Goal: Register for event/course

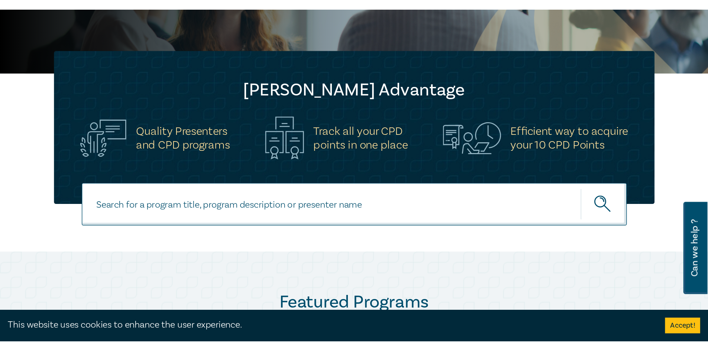
scroll to position [223, 0]
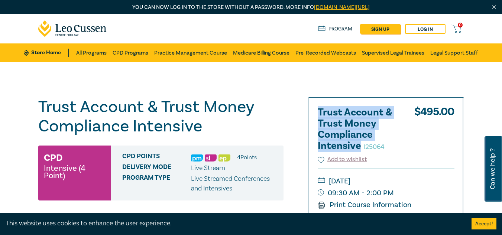
drag, startPoint x: 361, startPoint y: 145, endPoint x: 316, endPoint y: 112, distance: 55.9
click at [316, 112] on div "Trust Account & Trust Money Compliance Intensive I25064 $ 495.00 Add to wishlis…" at bounding box center [386, 205] width 155 height 215
copy h2 "Trust Account & Trust Money Compliance Intensive"
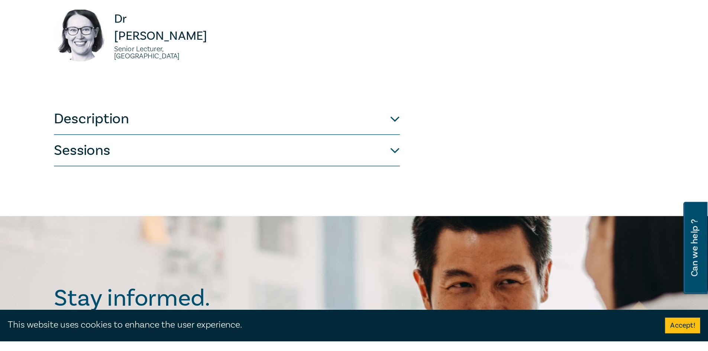
scroll to position [372, 0]
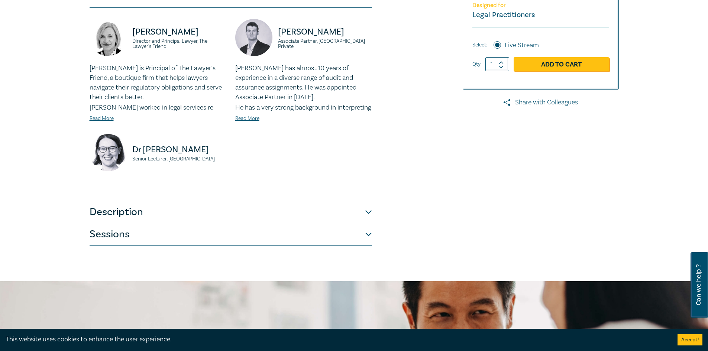
scroll to position [0, 0]
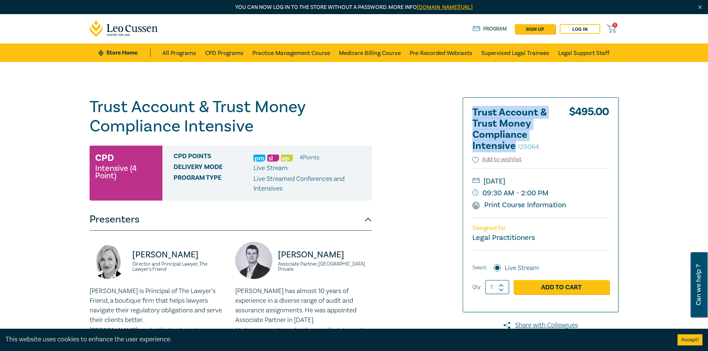
drag, startPoint x: 516, startPoint y: 145, endPoint x: 468, endPoint y: 108, distance: 60.7
click at [468, 108] on div "Trust Account & Trust Money Compliance Intensive I25064 $ 495.00 Add to wishlis…" at bounding box center [540, 205] width 155 height 215
copy h2 "Trust Account & Trust Money Compliance Intensive"
click at [421, 174] on div "Trust Account & Trust Money Compliance Intensive I25064 CPD Intensive (4 Point)…" at bounding box center [264, 283] width 359 height 372
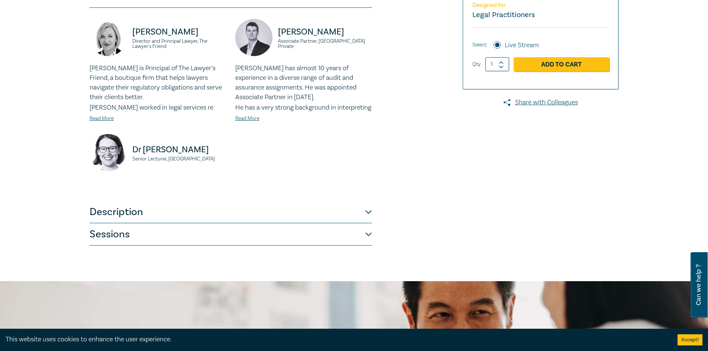
click at [419, 172] on div "Trust Account & Trust Money Compliance Intensive I25064 CPD Intensive (4 Point)…" at bounding box center [264, 60] width 359 height 372
click at [367, 224] on button "Description" at bounding box center [231, 212] width 283 height 22
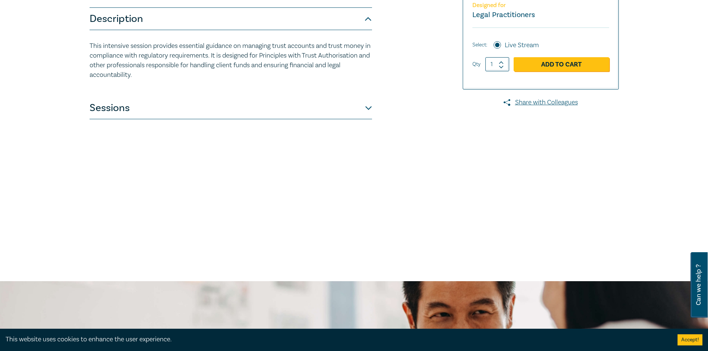
click at [401, 201] on div "Trust Account & Trust Money Compliance Intensive I25064 CPD Intensive (4 Point)…" at bounding box center [264, 60] width 359 height 372
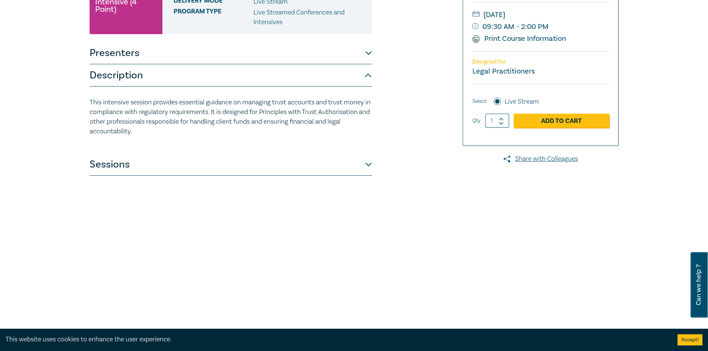
scroll to position [37, 0]
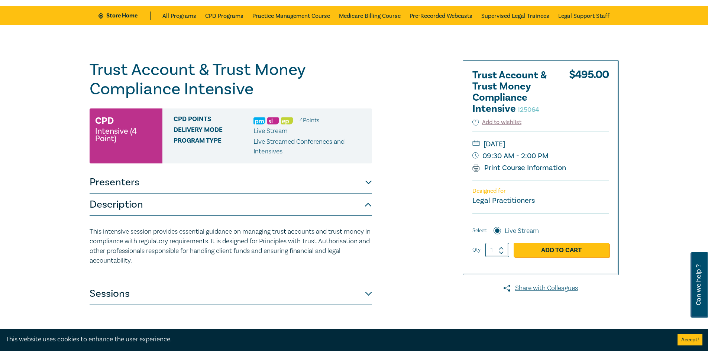
click at [400, 204] on div "Trust Account & Trust Money Compliance Intensive I25064 CPD Intensive (4 Point)…" at bounding box center [264, 246] width 359 height 372
